Goal: Task Accomplishment & Management: Complete application form

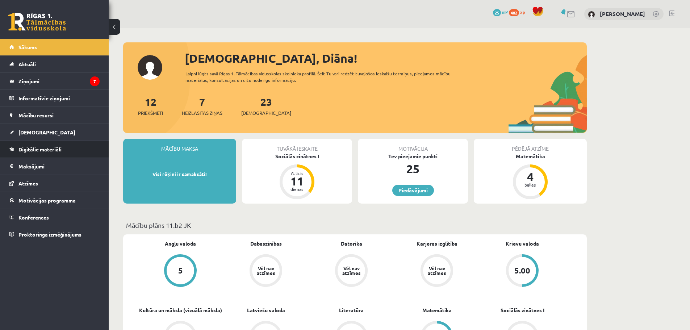
click at [70, 151] on link "Digitālie materiāli" at bounding box center [54, 149] width 90 height 17
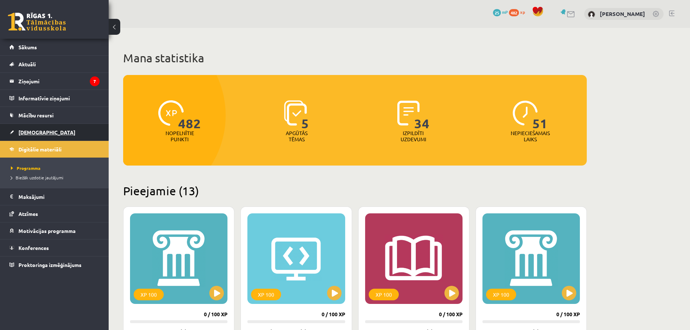
click at [54, 132] on link "[DEMOGRAPHIC_DATA]" at bounding box center [54, 132] width 90 height 17
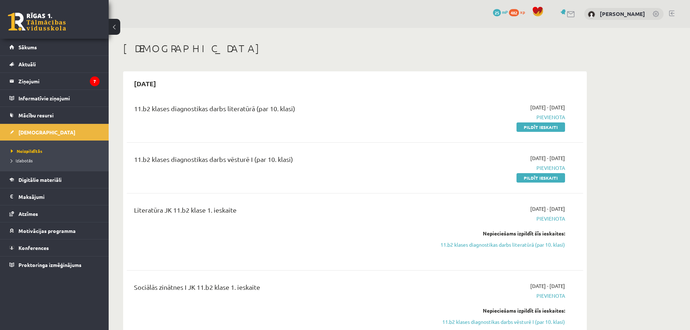
click at [546, 130] on link "Pildīt ieskaiti" at bounding box center [541, 126] width 49 height 9
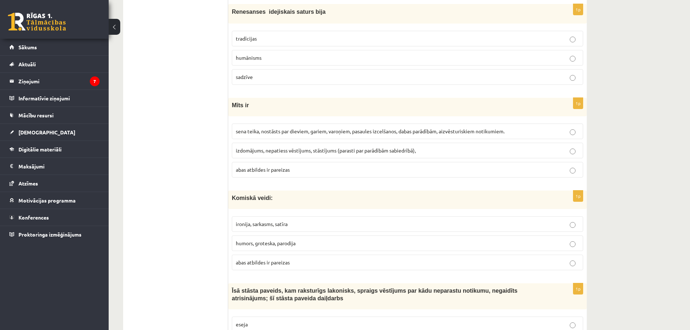
scroll to position [2689, 0]
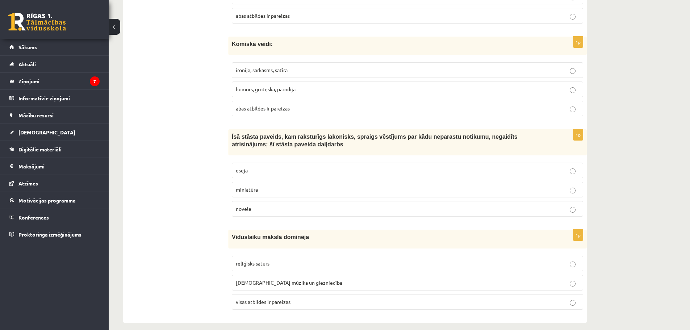
click at [280, 298] on span "visas atbildes ir pareizas" at bounding box center [263, 301] width 55 height 7
click at [338, 105] on p "abas atbildes ir pareizas" at bounding box center [407, 109] width 343 height 8
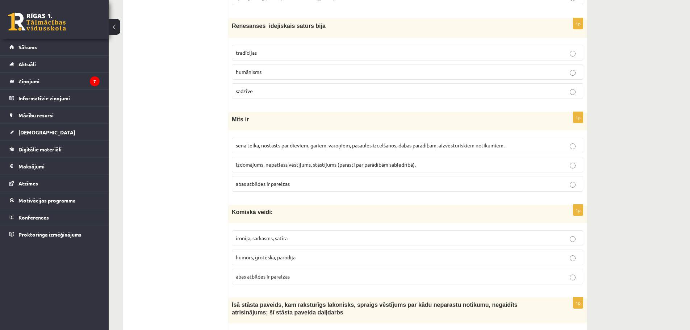
scroll to position [2508, 0]
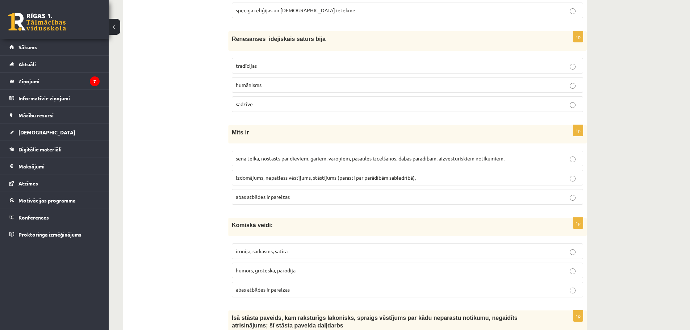
click at [530, 151] on label "sena teika, nostāsts par dieviem, gariem, varoņiem, pasaules izcelšanos, dabas …" at bounding box center [407, 159] width 351 height 16
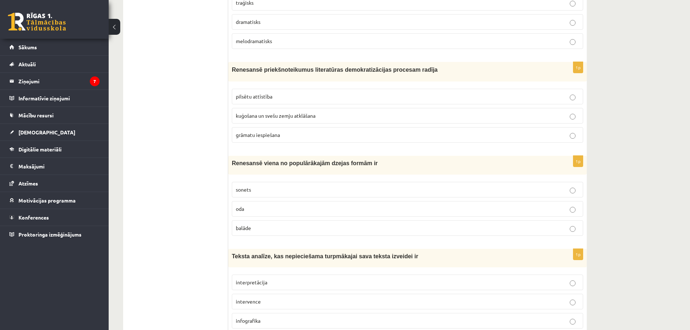
scroll to position [181, 0]
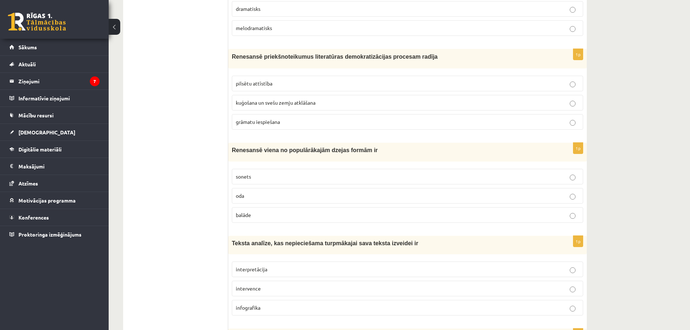
click at [397, 175] on p "sonets" at bounding box center [407, 177] width 343 height 8
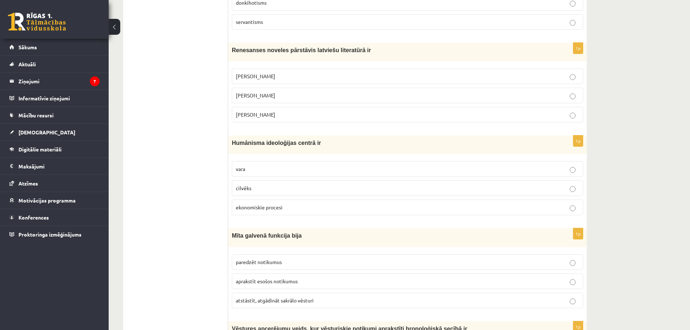
scroll to position [942, 0]
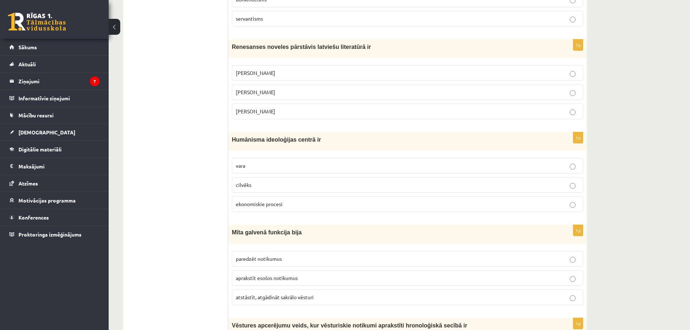
click at [333, 184] on p "cilvēks" at bounding box center [407, 185] width 343 height 8
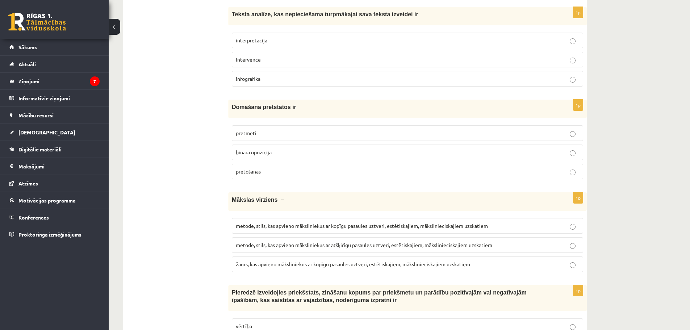
scroll to position [398, 0]
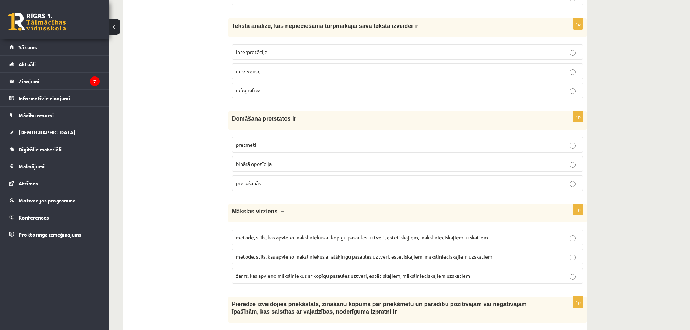
click at [327, 49] on p "interpretācija" at bounding box center [407, 52] width 343 height 8
click at [402, 162] on p "binārā opozīcija" at bounding box center [407, 164] width 343 height 8
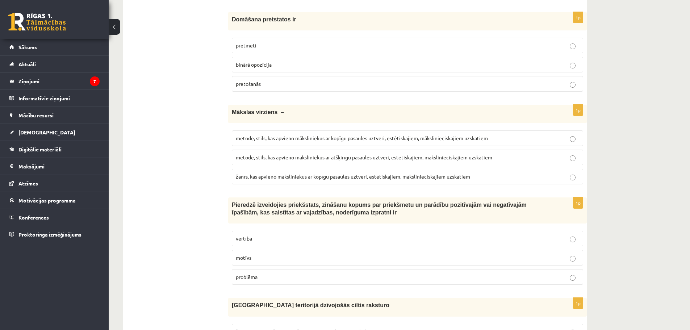
scroll to position [507, 0]
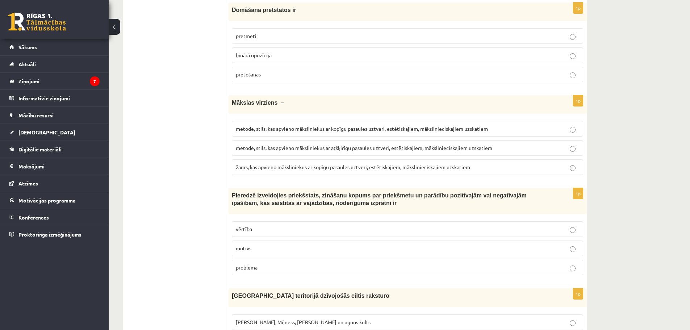
click at [476, 130] on span "metode, stils, kas apvieno māksliniekus ar kopīgu pasaules uztveri, estētiskaji…" at bounding box center [362, 128] width 252 height 7
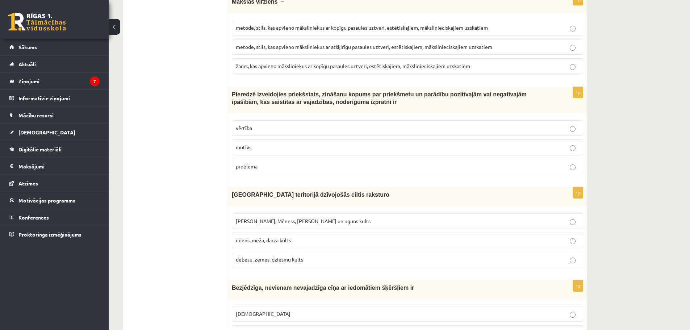
scroll to position [616, 0]
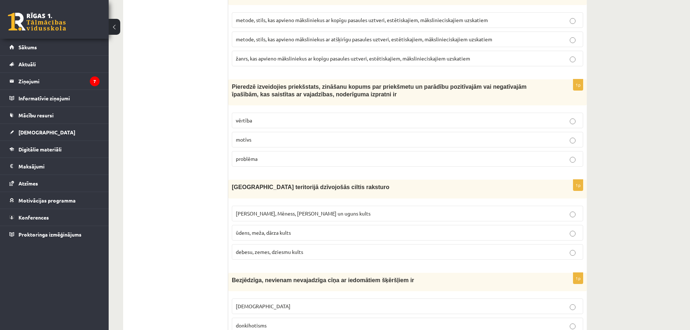
click at [551, 120] on p "vērtība" at bounding box center [407, 121] width 343 height 8
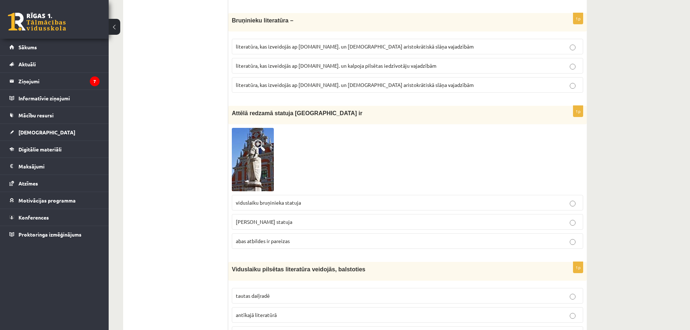
scroll to position [1340, 0]
click at [539, 246] on label "abas atbildes ir pareizas" at bounding box center [407, 241] width 351 height 16
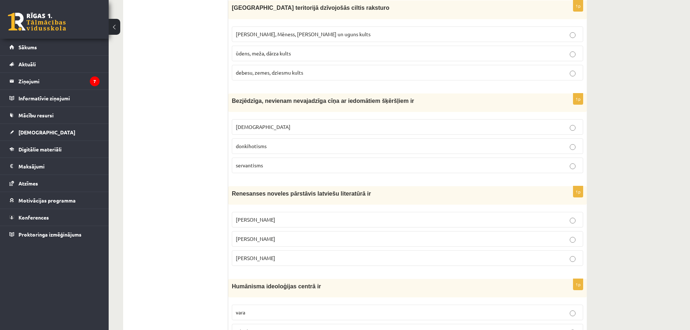
scroll to position [797, 0]
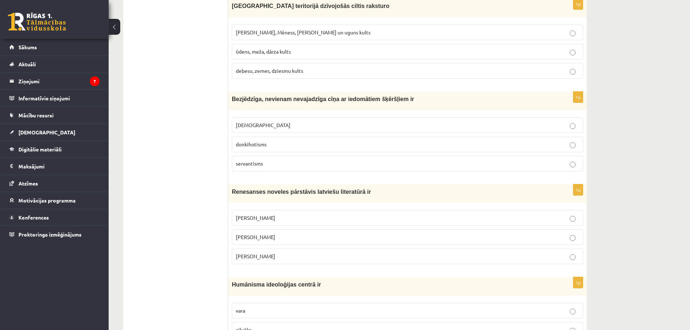
click at [307, 35] on span "[PERSON_NAME], Mēness, [PERSON_NAME] un uguns kults" at bounding box center [303, 32] width 135 height 7
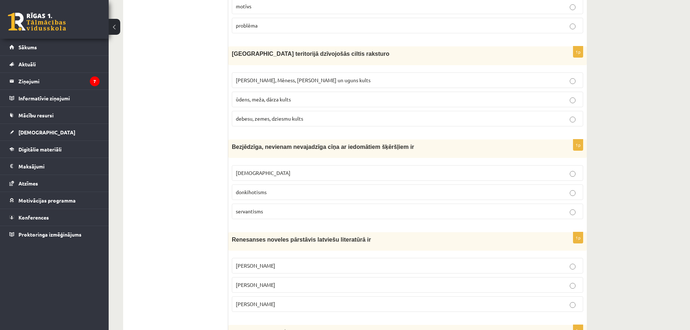
scroll to position [761, 0]
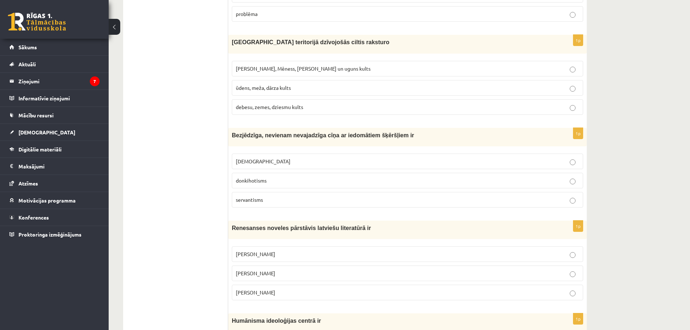
click at [310, 181] on p "donkihotisms" at bounding box center [407, 181] width 343 height 8
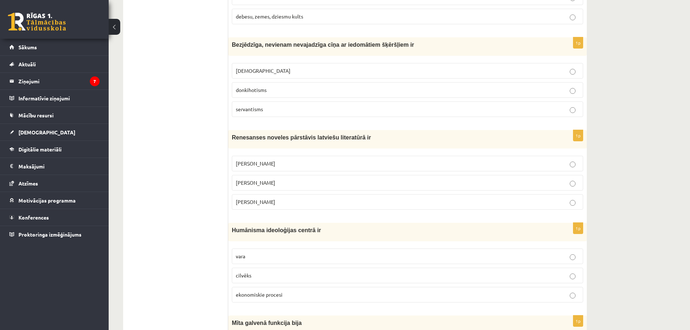
scroll to position [869, 0]
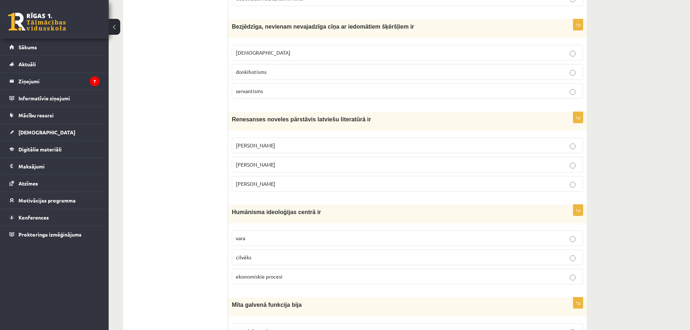
click at [478, 149] on p "[PERSON_NAME]" at bounding box center [407, 146] width 343 height 8
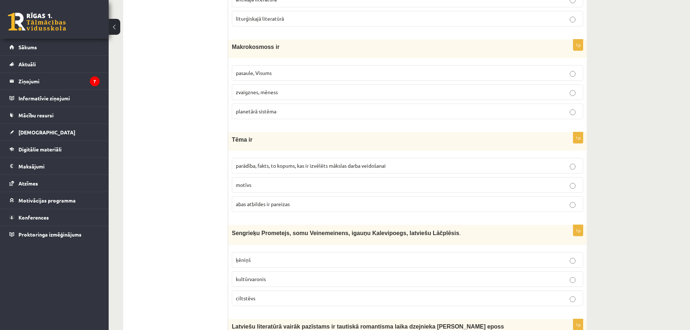
scroll to position [1703, 0]
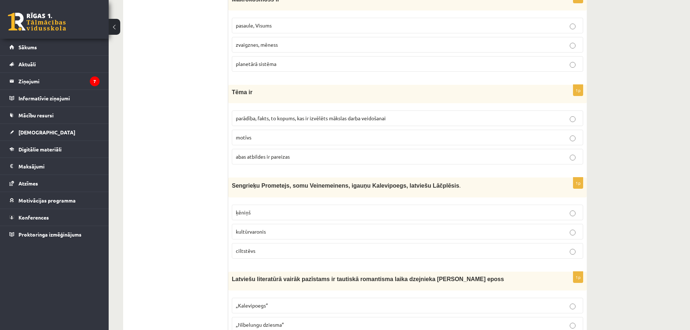
click at [578, 122] on p "parādība, fakts, to kopums, kas ir izvēlēts mākslas darba veidošanai" at bounding box center [407, 118] width 343 height 8
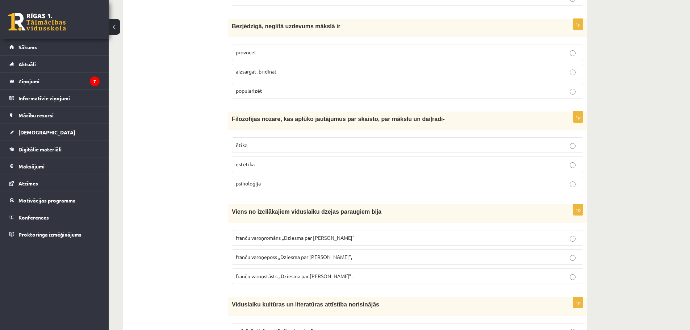
scroll to position [2137, 0]
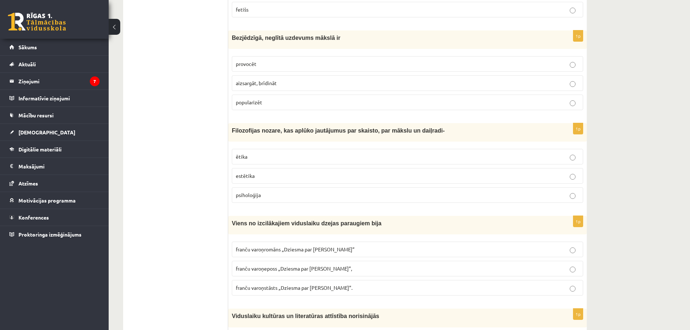
click at [324, 172] on p "estētika" at bounding box center [407, 176] width 343 height 8
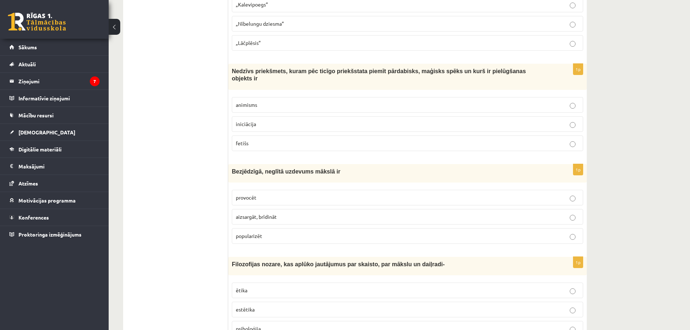
scroll to position [1992, 0]
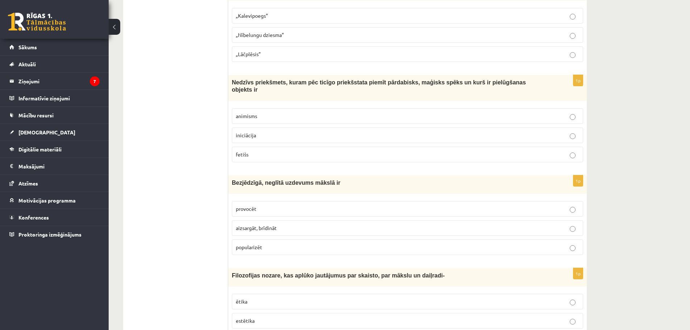
click at [577, 112] on p "animisms" at bounding box center [407, 116] width 343 height 8
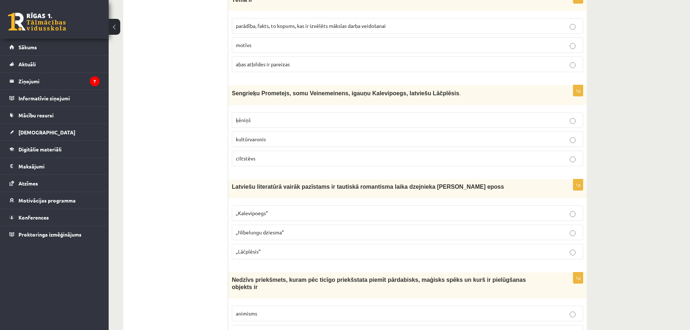
scroll to position [1811, 0]
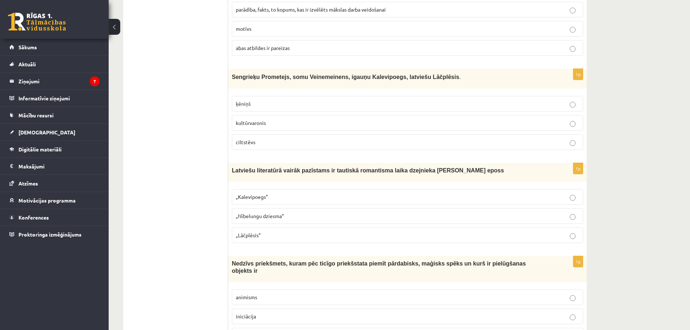
click at [321, 122] on p "kultūrvaronis" at bounding box center [407, 123] width 343 height 8
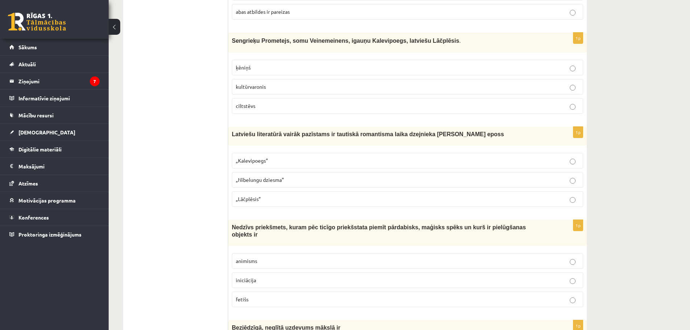
click at [362, 196] on p "„Lāčplēsis”" at bounding box center [407, 199] width 343 height 8
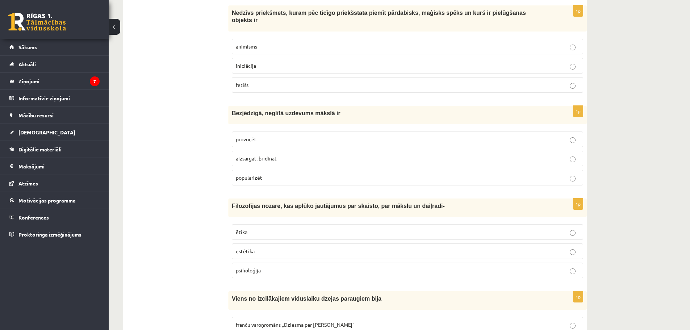
scroll to position [2065, 0]
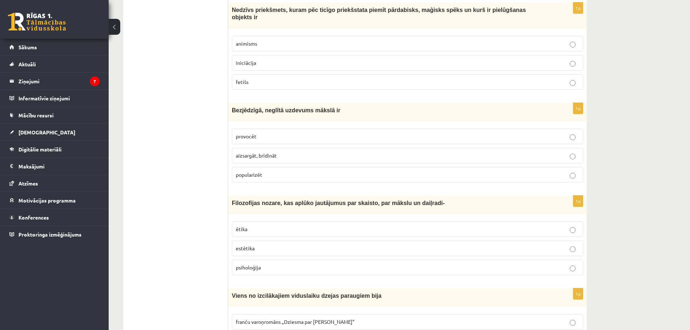
click at [529, 134] on label "provocēt" at bounding box center [407, 137] width 351 height 16
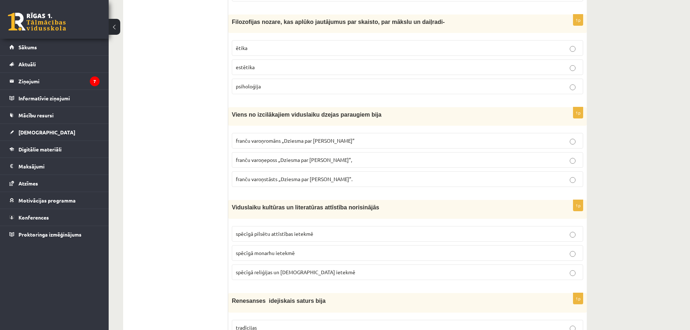
scroll to position [2282, 0]
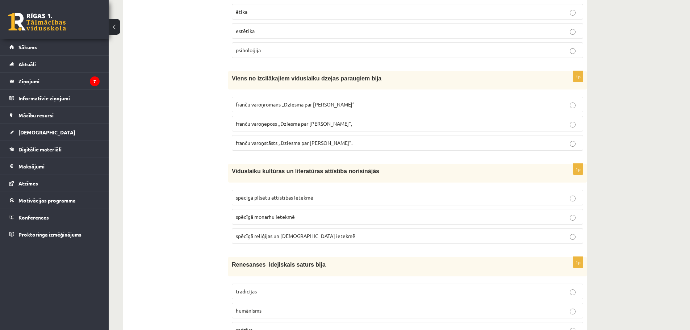
click at [296, 120] on span "franču varoņeposs „Dziesma par [PERSON_NAME]”," at bounding box center [294, 123] width 116 height 7
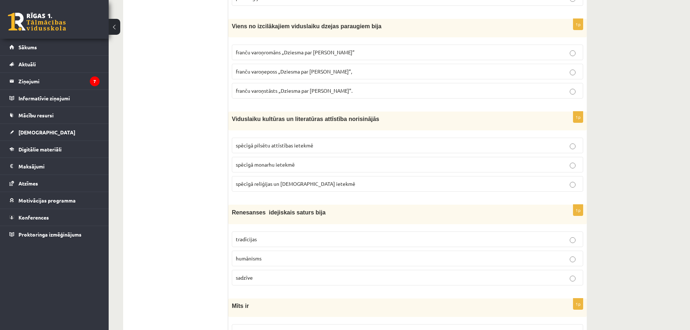
scroll to position [2355, 0]
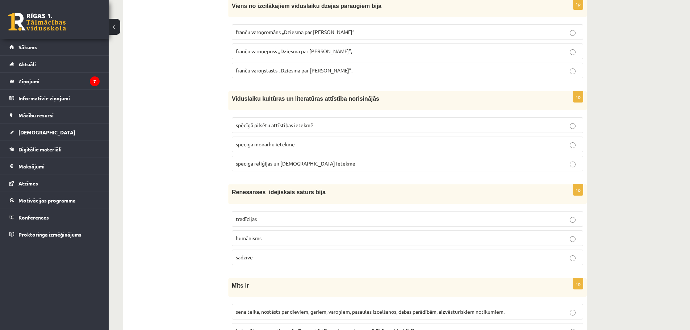
click at [474, 160] on p "spēcīgā reliģijas un [DEMOGRAPHIC_DATA] ietekmē" at bounding box center [407, 164] width 343 height 8
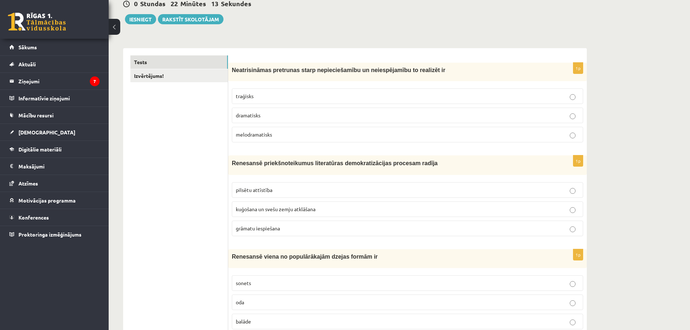
scroll to position [0, 0]
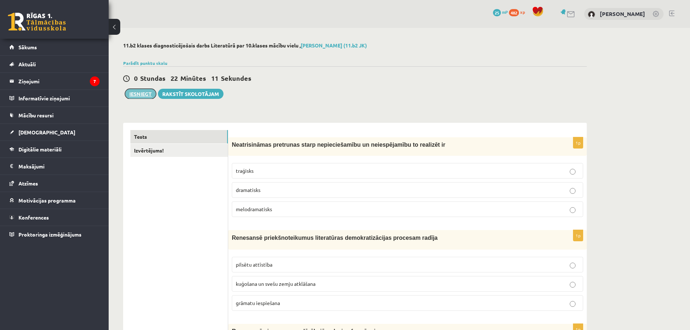
click at [146, 96] on button "Iesniegt" at bounding box center [140, 94] width 31 height 10
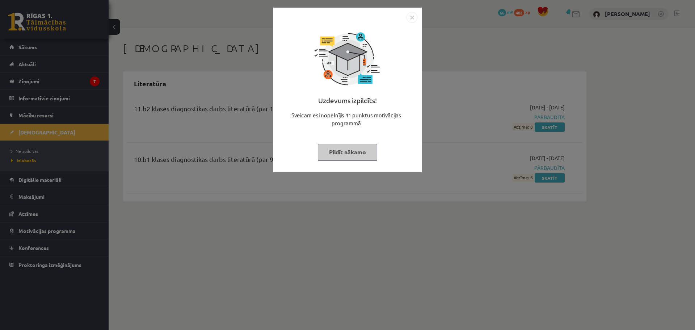
click at [415, 18] on img "Close" at bounding box center [412, 17] width 11 height 11
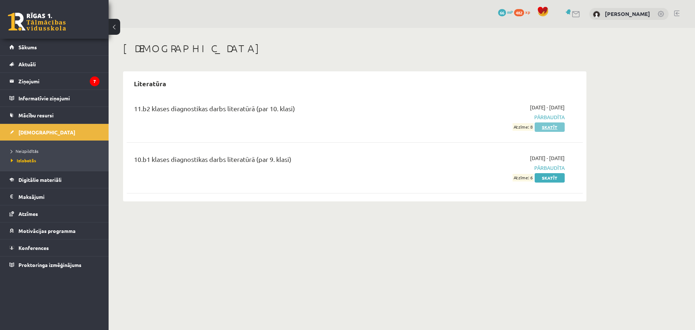
click at [557, 129] on link "Skatīt" at bounding box center [550, 126] width 30 height 9
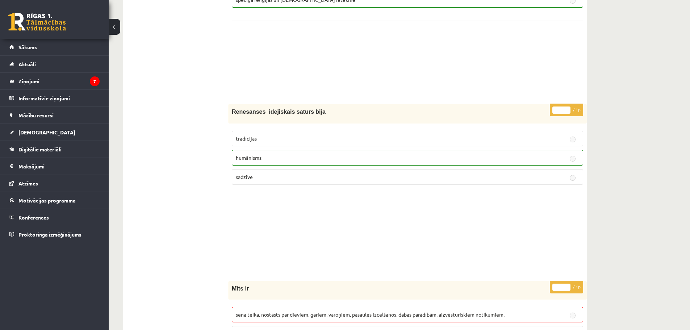
scroll to position [4449, 0]
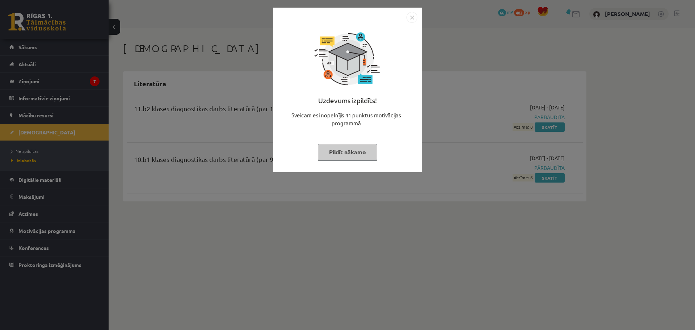
click at [410, 18] on img "Close" at bounding box center [412, 17] width 11 height 11
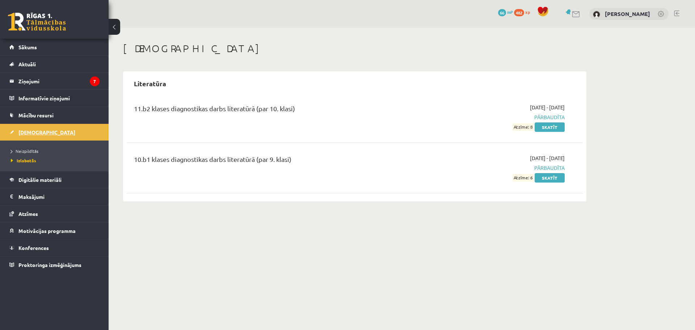
click at [41, 129] on link "[DEMOGRAPHIC_DATA]" at bounding box center [54, 132] width 90 height 17
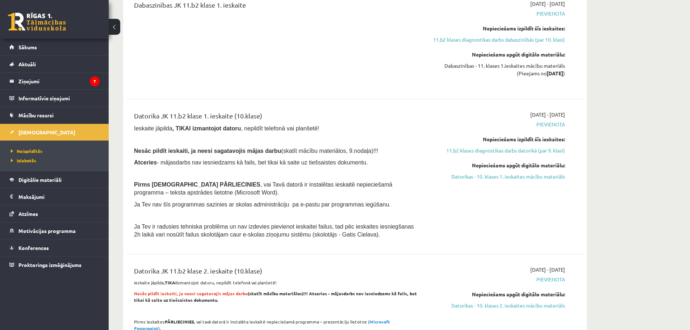
scroll to position [1087, 0]
